Goal: Find specific page/section: Find specific page/section

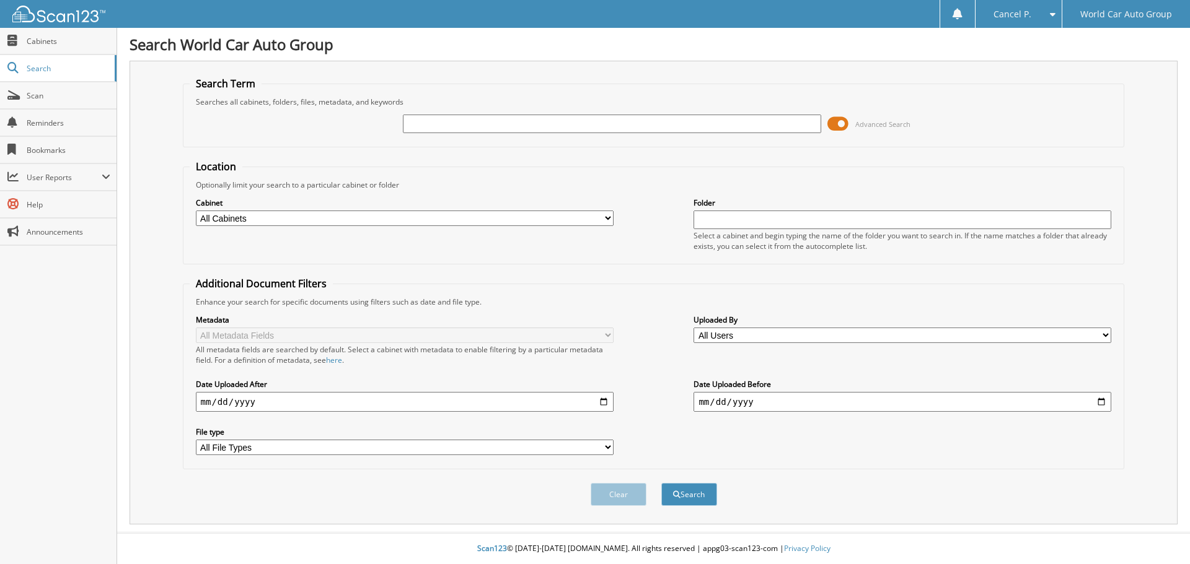
click at [590, 121] on input "text" at bounding box center [612, 124] width 418 height 19
type input "011972"
click at [661, 483] on button "Search" at bounding box center [689, 494] width 56 height 23
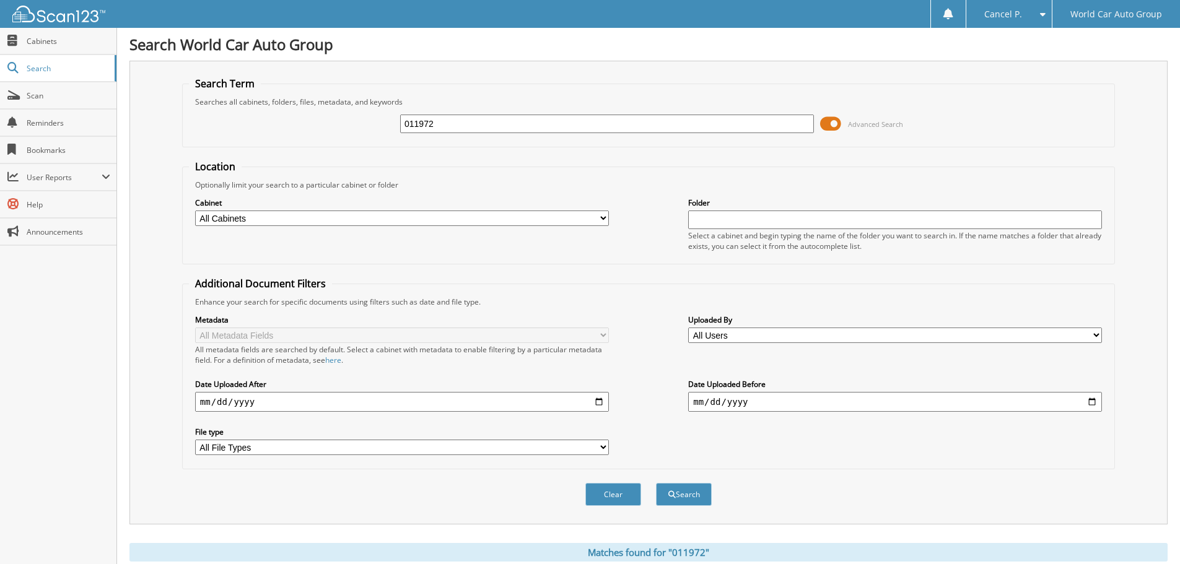
click at [824, 121] on span at bounding box center [830, 124] width 21 height 19
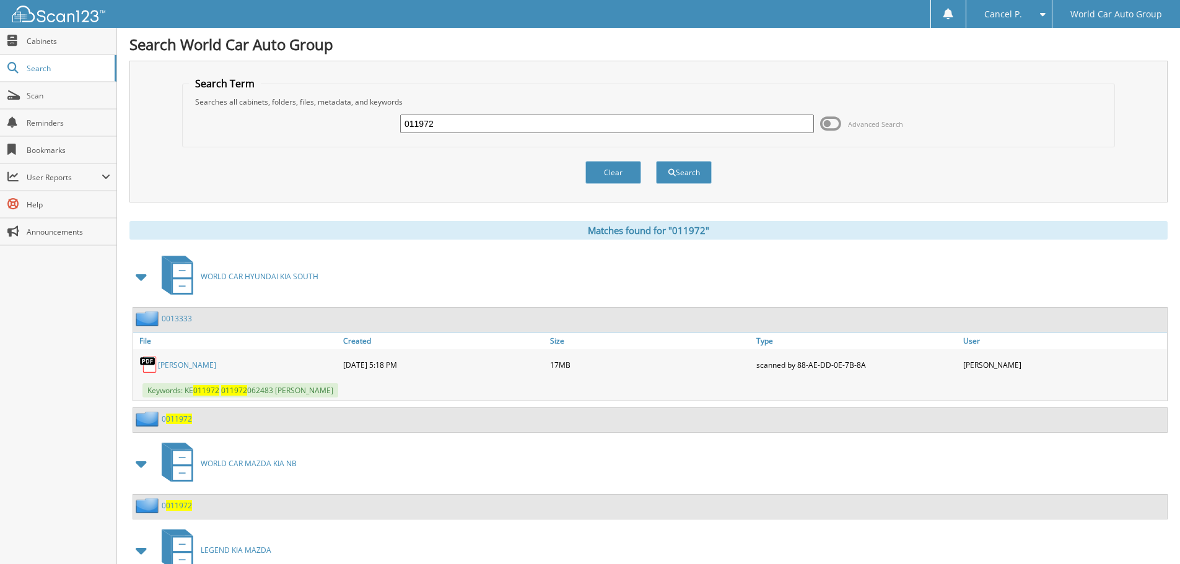
click at [216, 368] on link "[PERSON_NAME]" at bounding box center [187, 365] width 58 height 11
